Goal: Task Accomplishment & Management: Complete application form

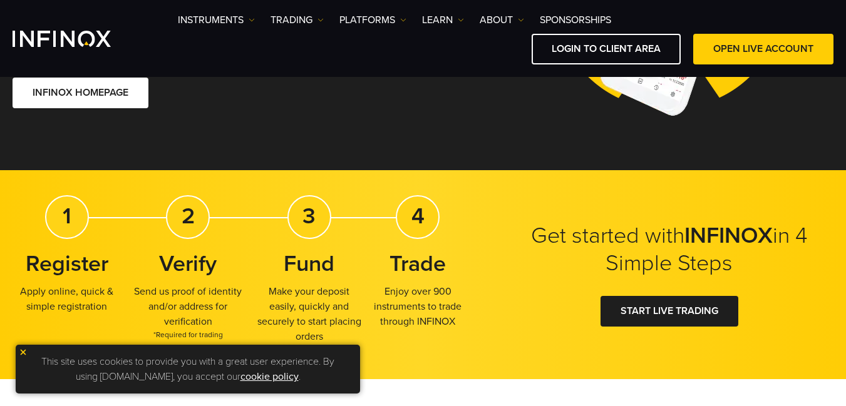
scroll to position [334, 0]
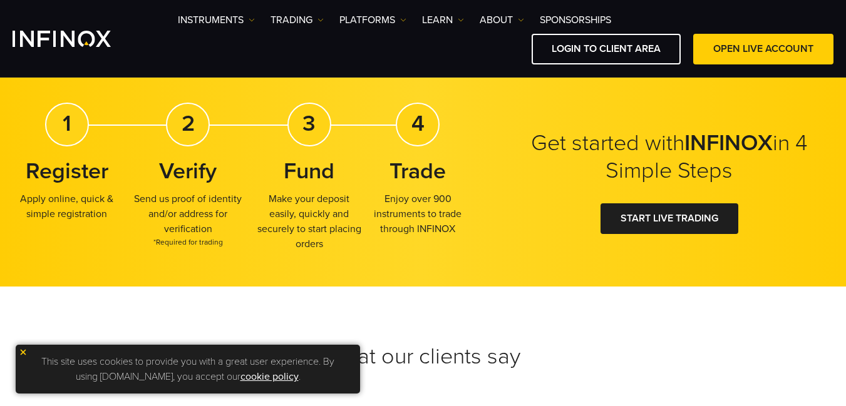
click at [98, 175] on strong "Register" at bounding box center [67, 171] width 83 height 27
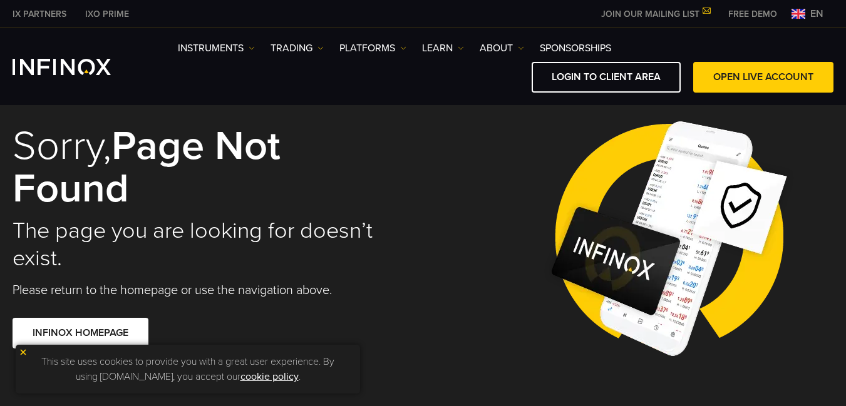
scroll to position [0, 0]
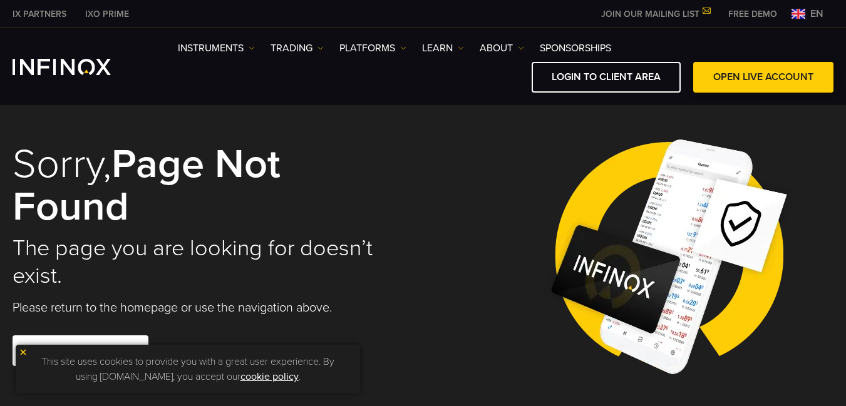
click at [738, 80] on link "OPEN LIVE ACCOUNT" at bounding box center [763, 77] width 140 height 31
